Goal: Find specific page/section: Find specific page/section

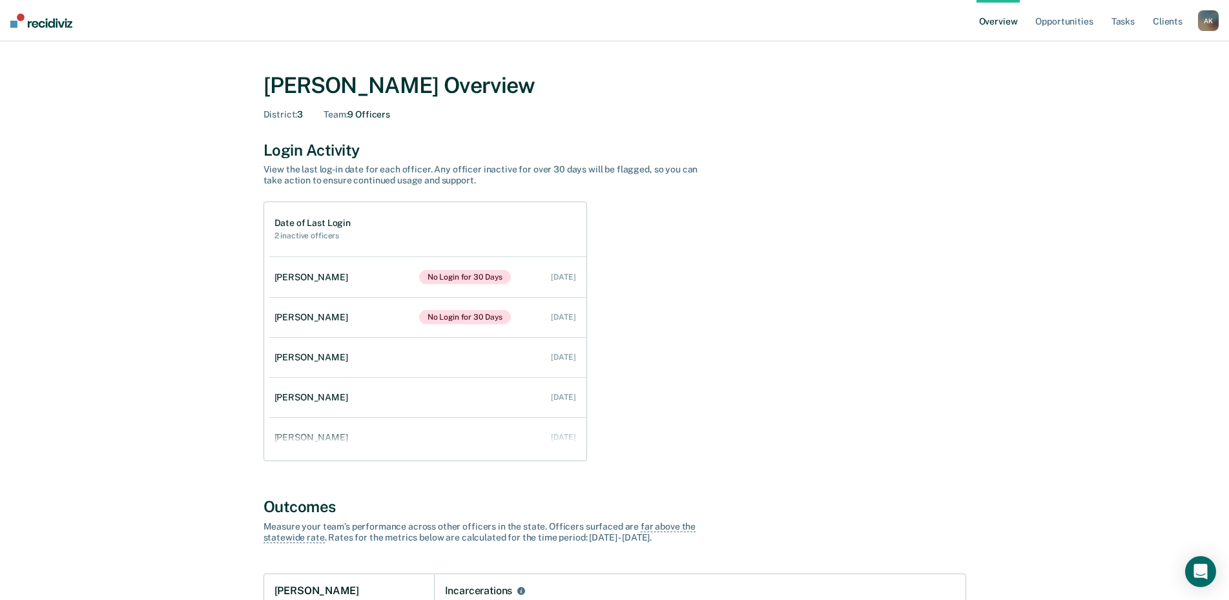
click at [1211, 17] on div "A K" at bounding box center [1208, 20] width 21 height 21
click at [1161, 81] on link "Go to Operations" at bounding box center [1156, 83] width 104 height 11
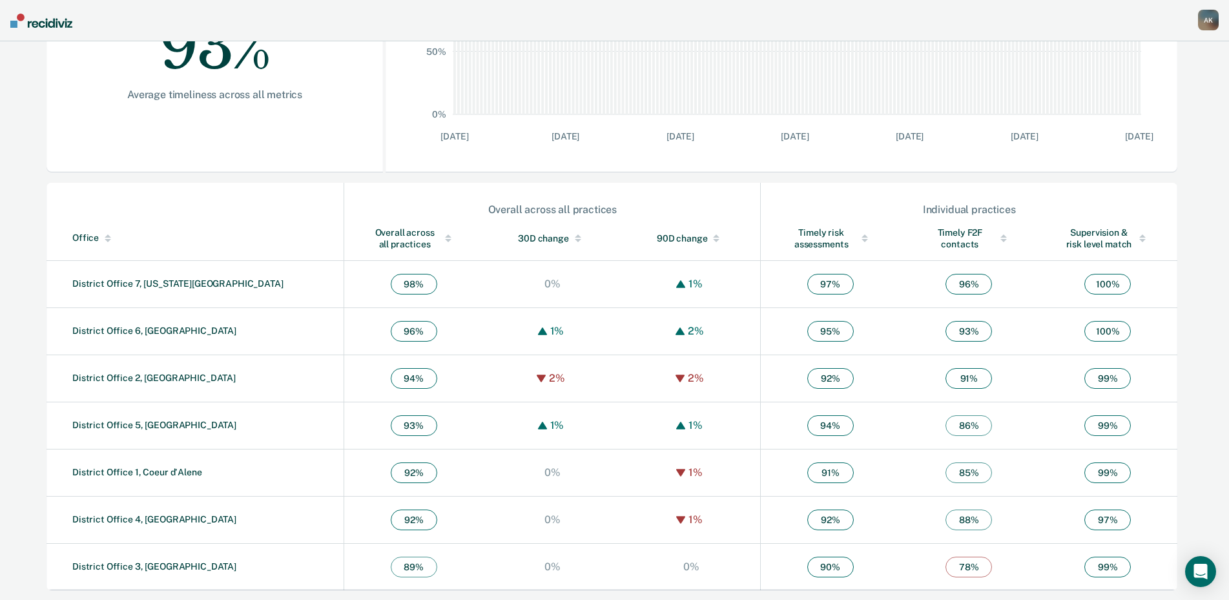
scroll to position [300, 0]
click at [138, 567] on link "District Office 3, [GEOGRAPHIC_DATA]" at bounding box center [154, 565] width 164 height 10
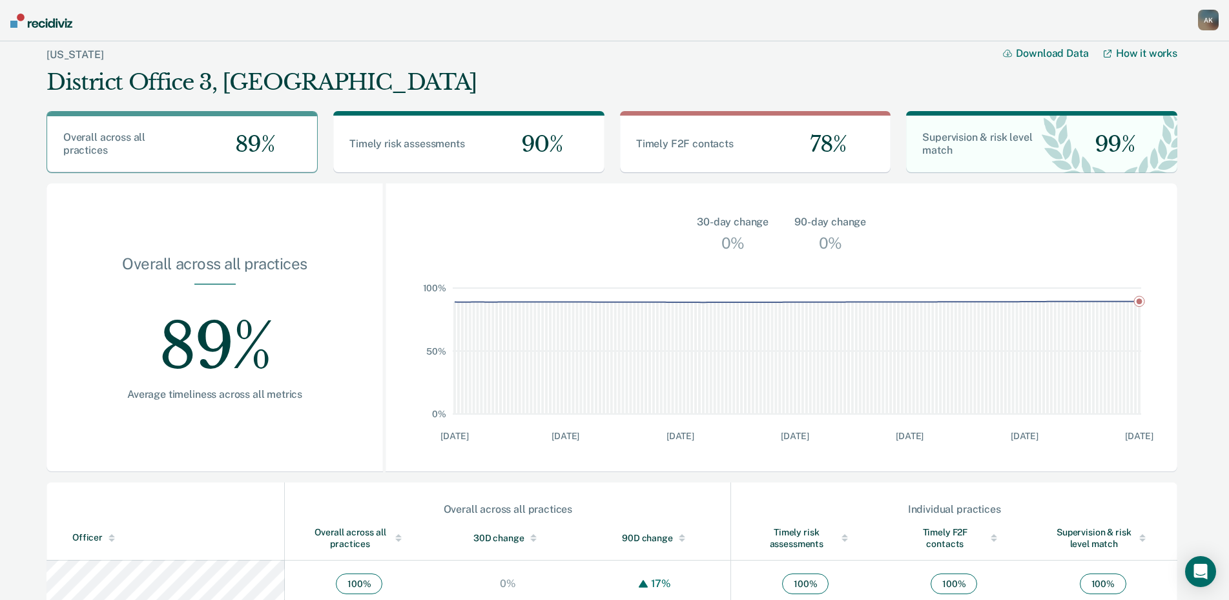
scroll to position [300, 0]
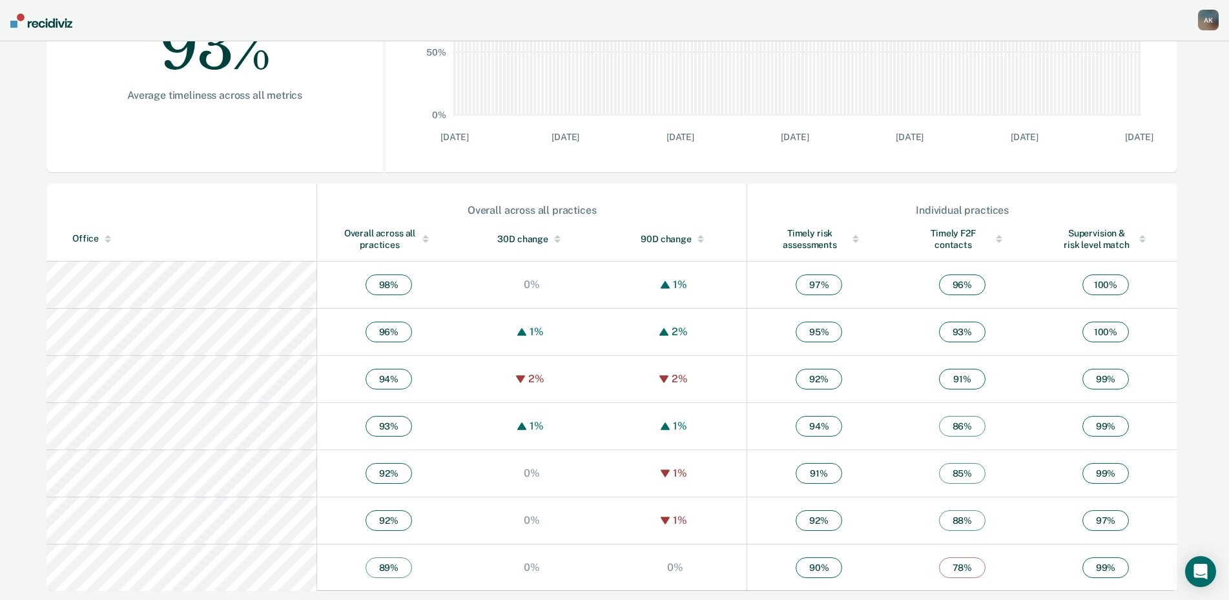
scroll to position [300, 0]
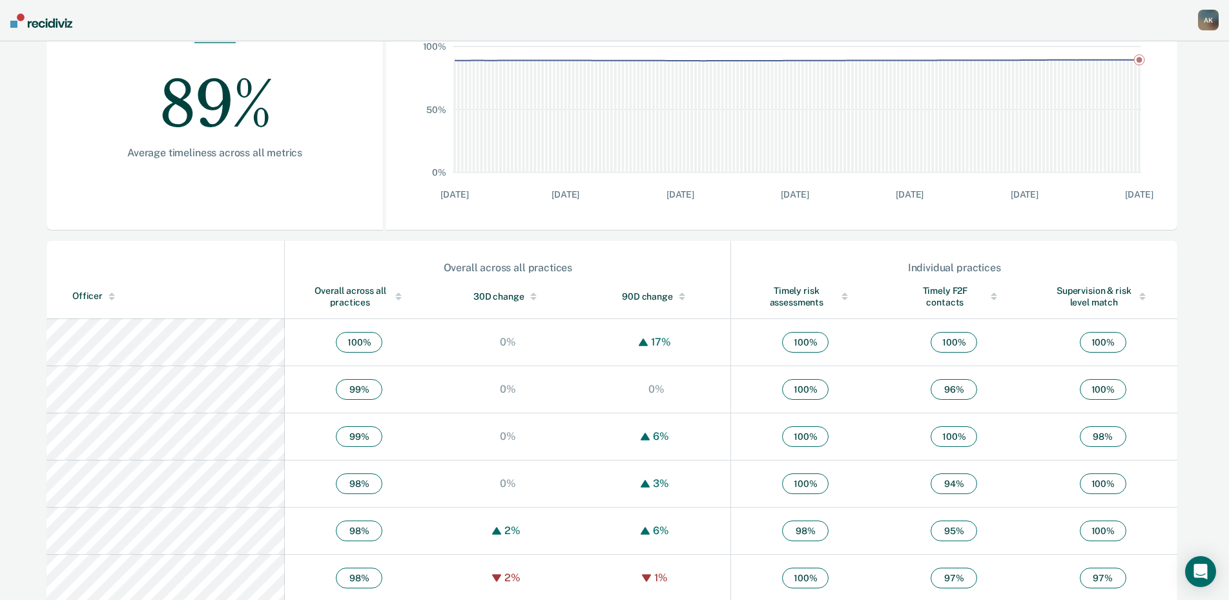
scroll to position [323, 0]
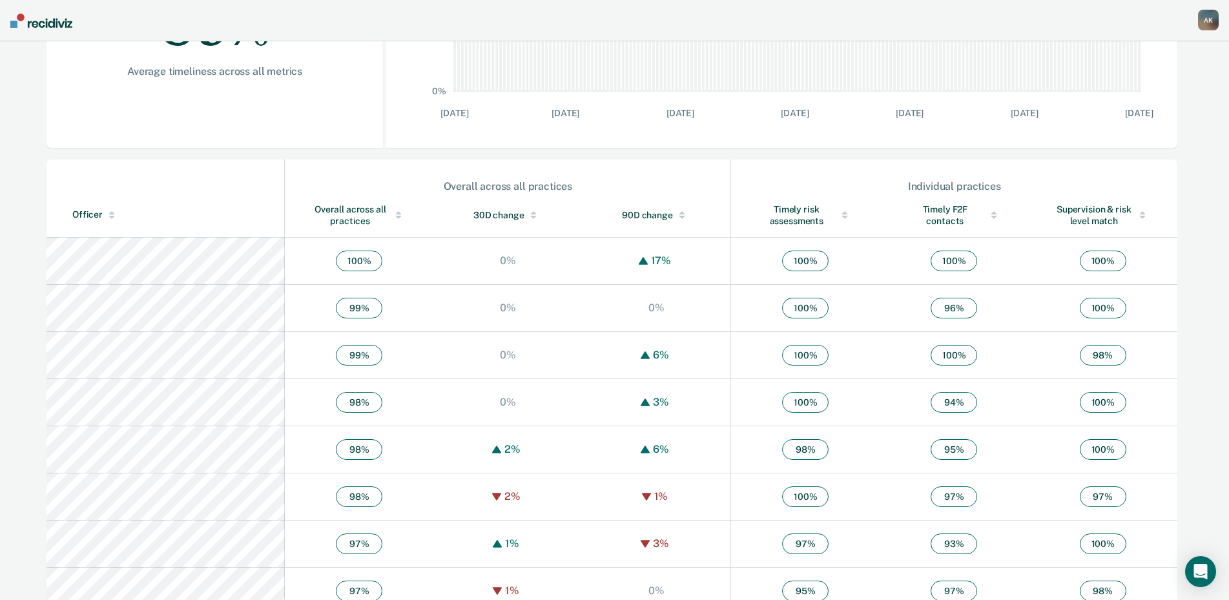
click at [311, 209] on div "Overall across all practices" at bounding box center [359, 214] width 97 height 23
click at [311, 208] on div "Overall across all practices" at bounding box center [359, 214] width 97 height 23
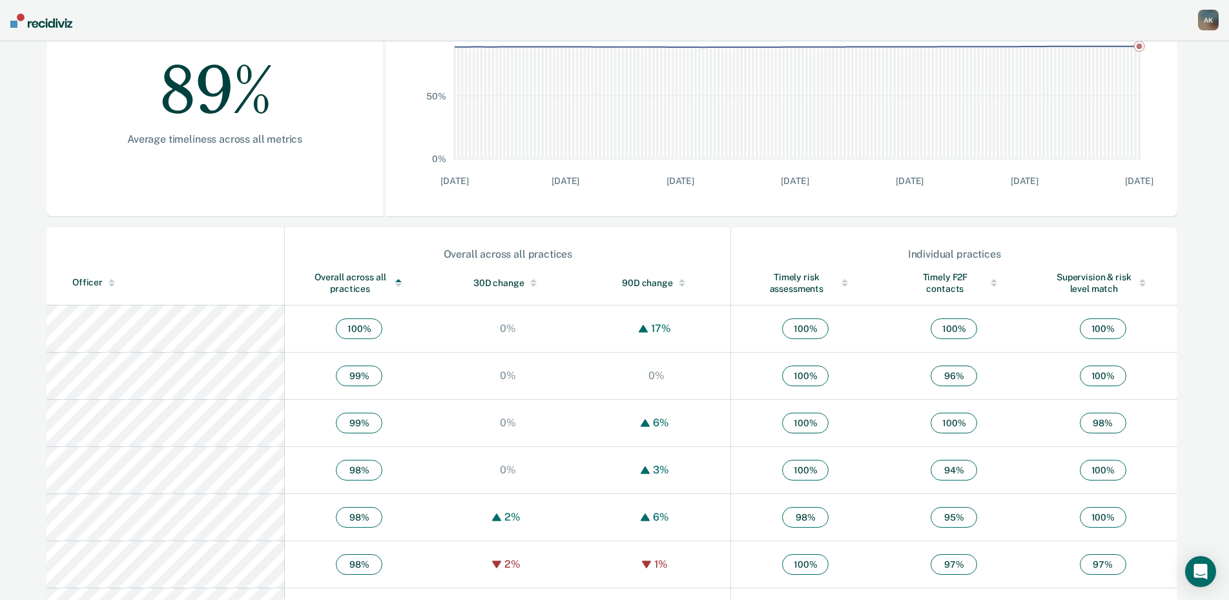
scroll to position [0, 0]
